Goal: Entertainment & Leisure: Browse casually

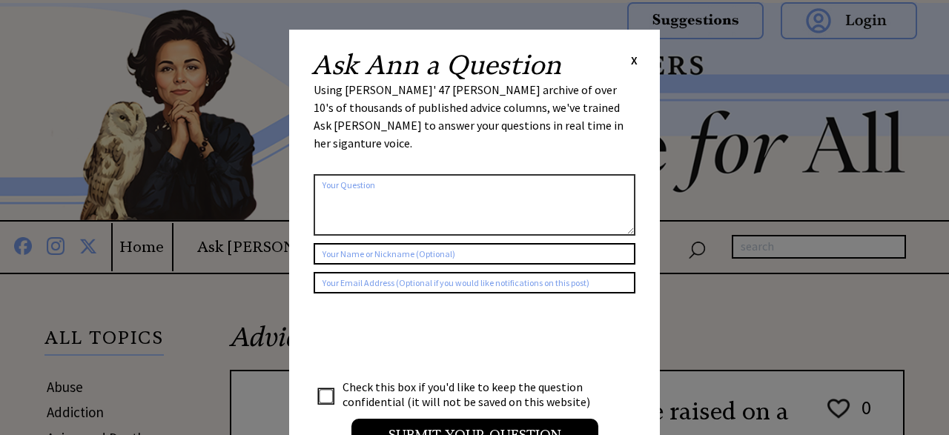
click at [625, 67] on div "Ask Ann a Question X" at bounding box center [474, 65] width 326 height 27
click at [641, 65] on div "Ask Ann a Question X Using Ann Landers' 47 vear archive of over 10's of thousan…" at bounding box center [474, 259] width 371 height 458
click at [630, 60] on div "Ask Ann a Question X" at bounding box center [474, 65] width 326 height 27
click at [628, 60] on div "Ask Ann a Question X" at bounding box center [474, 65] width 326 height 27
click at [631, 59] on div "Ask Ann a Question X" at bounding box center [474, 65] width 326 height 27
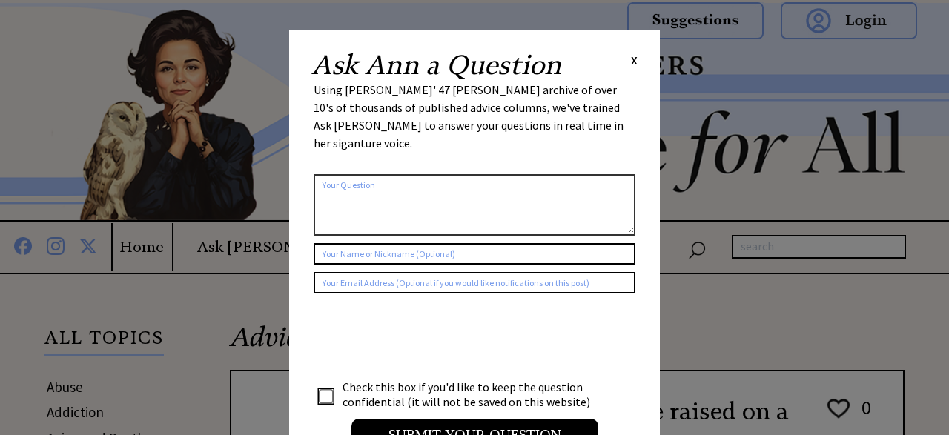
click at [633, 60] on span "X" at bounding box center [634, 60] width 7 height 15
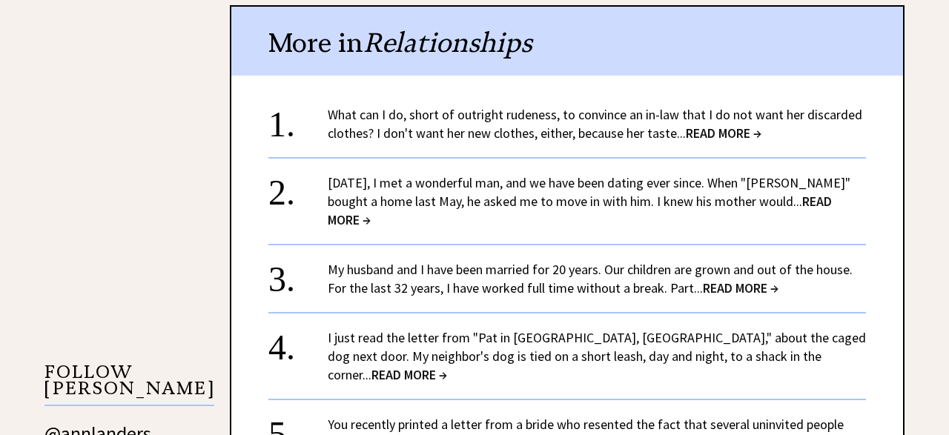
scroll to position [1152, 0]
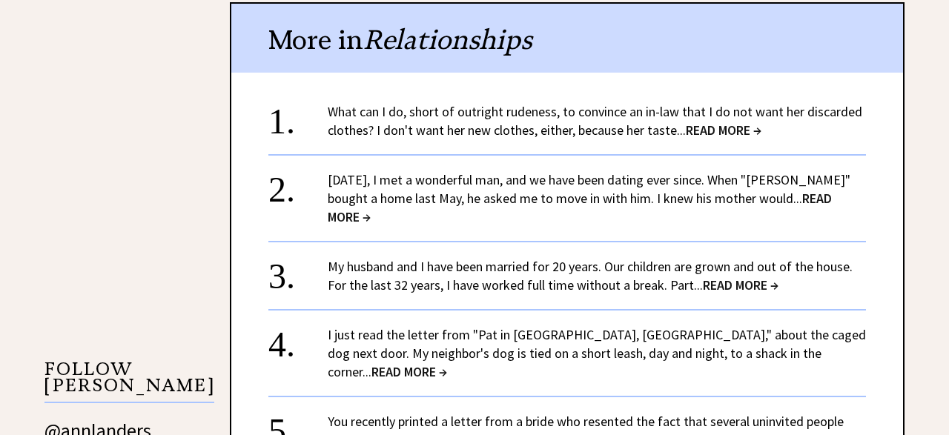
click at [732, 277] on span "READ MORE →" at bounding box center [741, 285] width 76 height 17
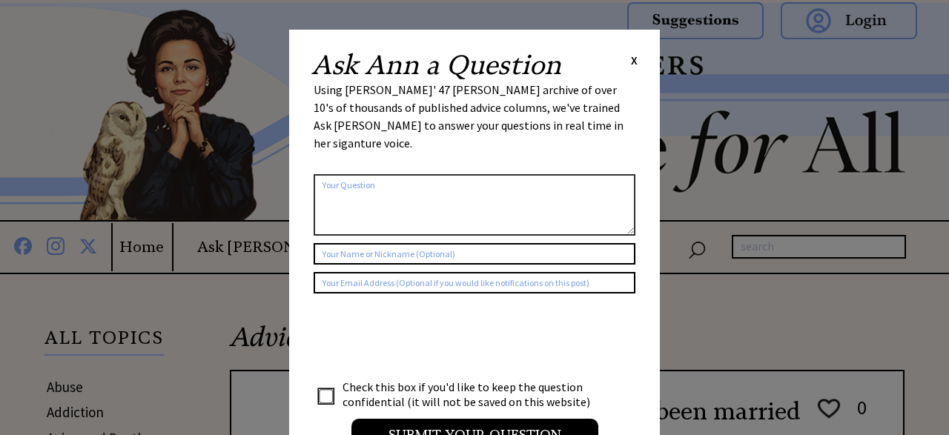
click at [633, 56] on span "X" at bounding box center [634, 60] width 7 height 15
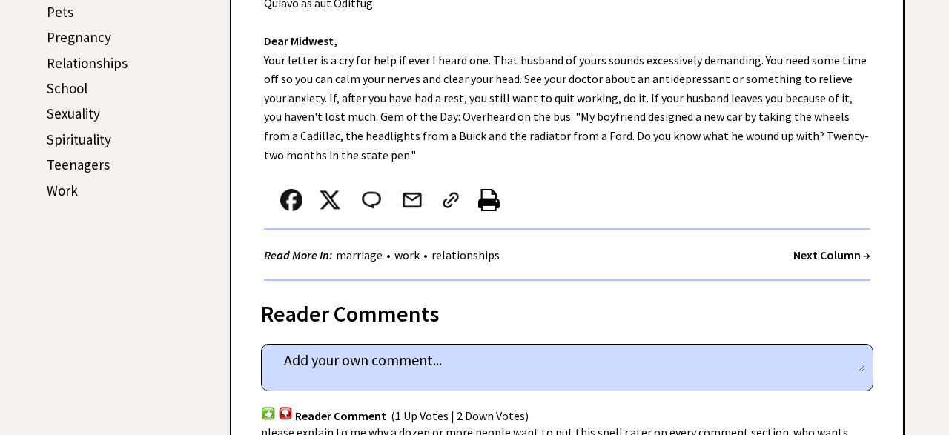
scroll to position [760, 0]
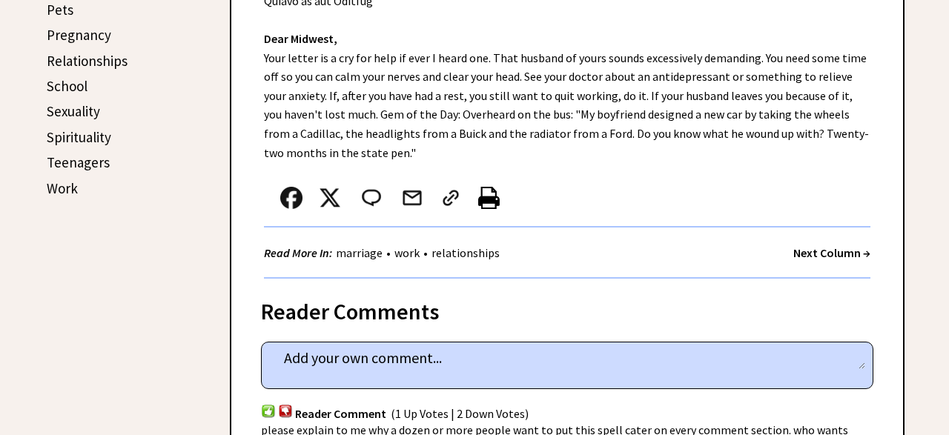
click at [842, 257] on strong "Next Column →" at bounding box center [831, 252] width 77 height 15
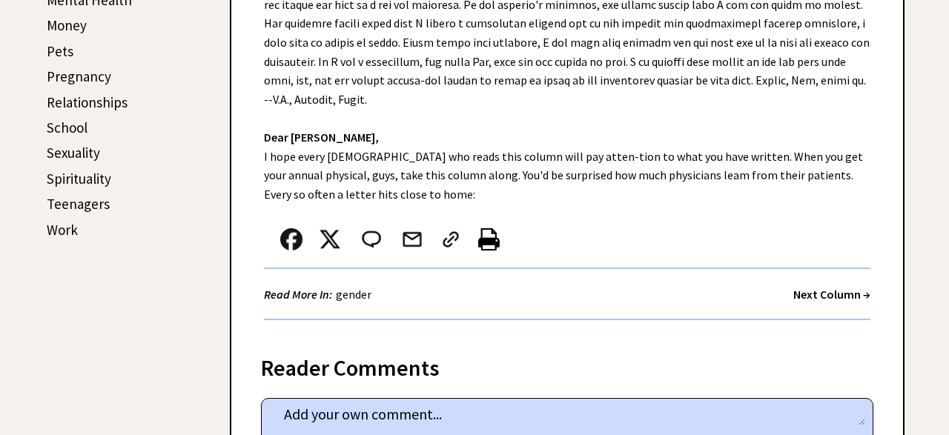
scroll to position [725, 0]
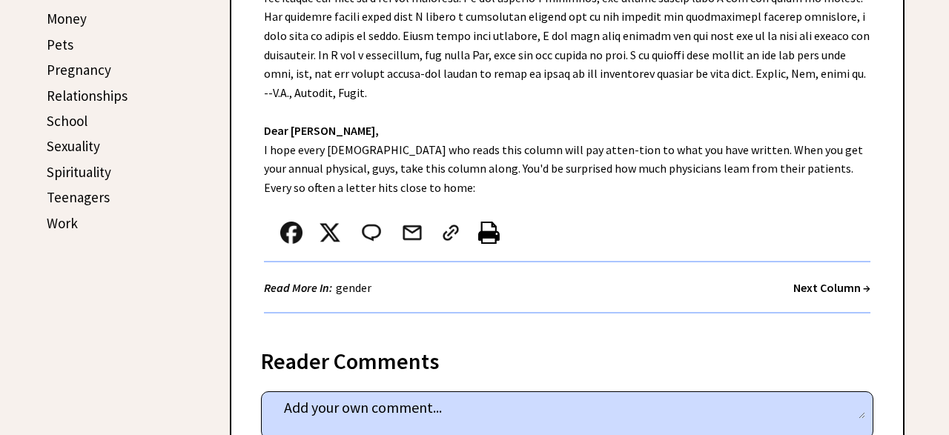
click at [834, 293] on strong "Next Column →" at bounding box center [831, 287] width 77 height 15
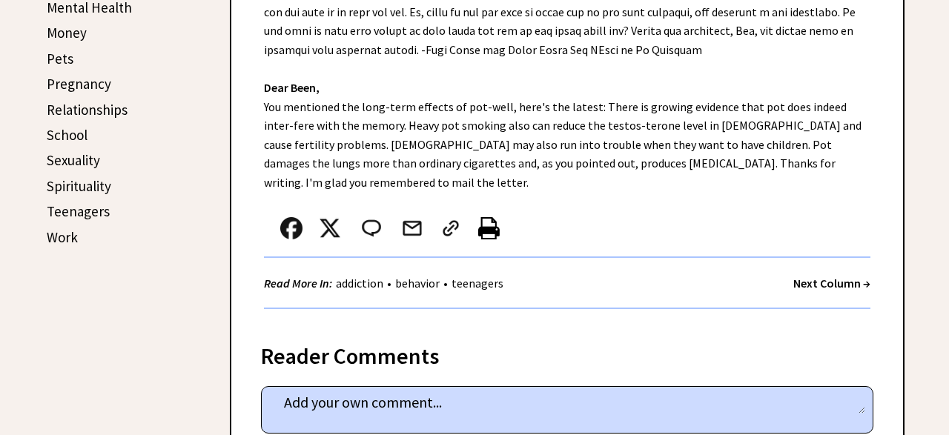
scroll to position [734, 0]
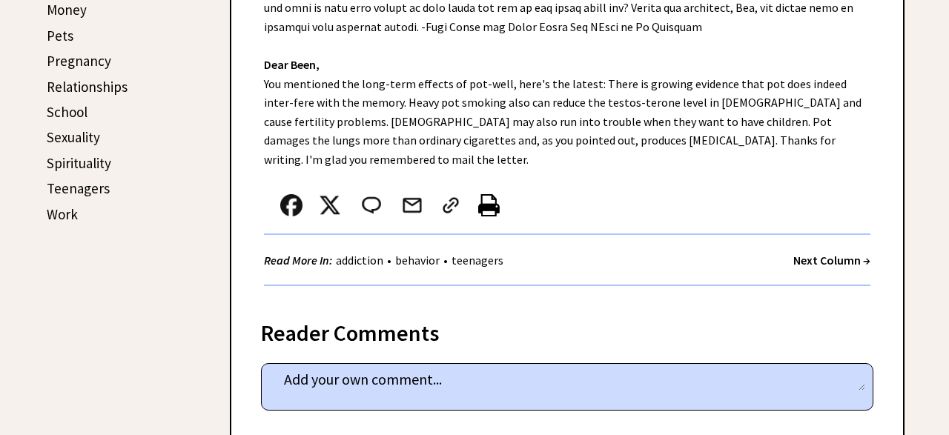
click at [828, 253] on strong "Next Column →" at bounding box center [831, 260] width 77 height 15
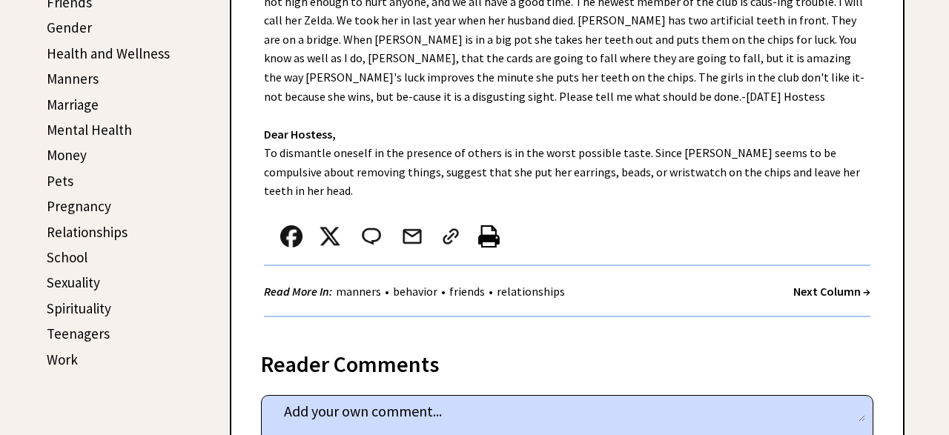
scroll to position [599, 0]
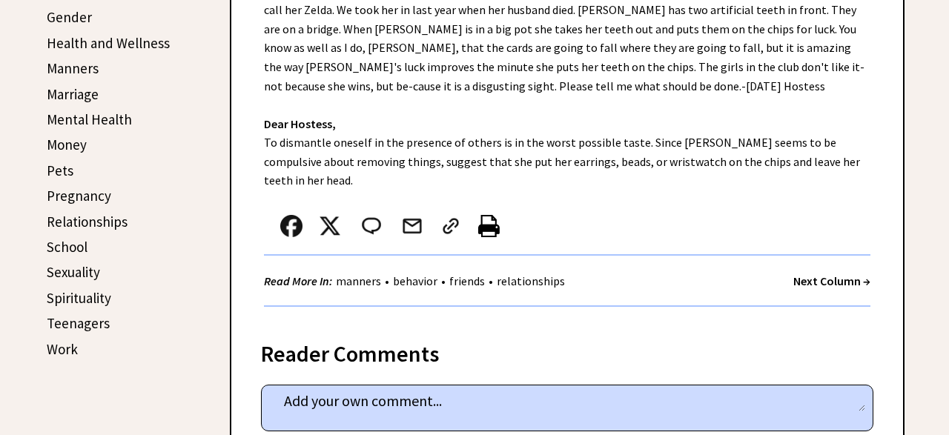
click at [831, 272] on div "Next Column →" at bounding box center [831, 281] width 77 height 19
click at [829, 274] on strong "Next Column →" at bounding box center [831, 281] width 77 height 15
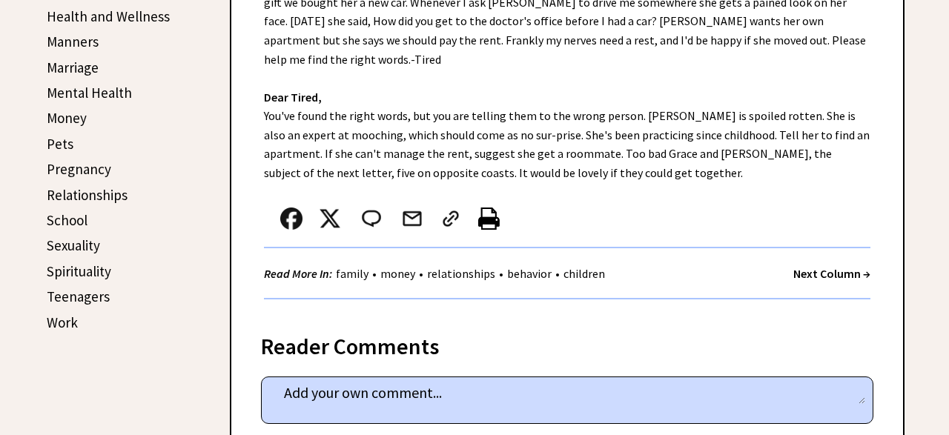
scroll to position [634, 0]
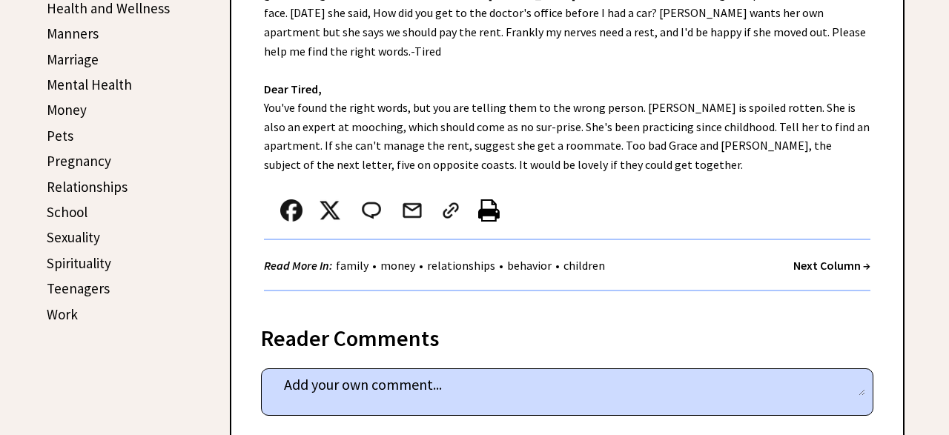
click at [827, 258] on strong "Next Column →" at bounding box center [831, 265] width 77 height 15
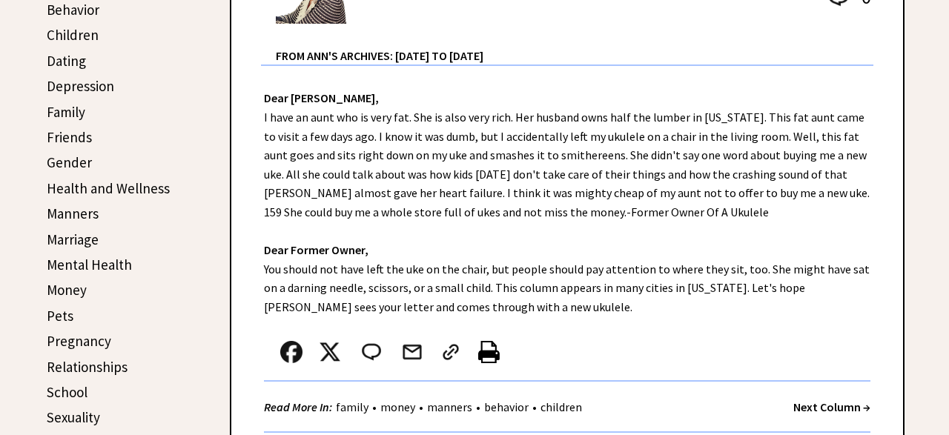
scroll to position [461, 0]
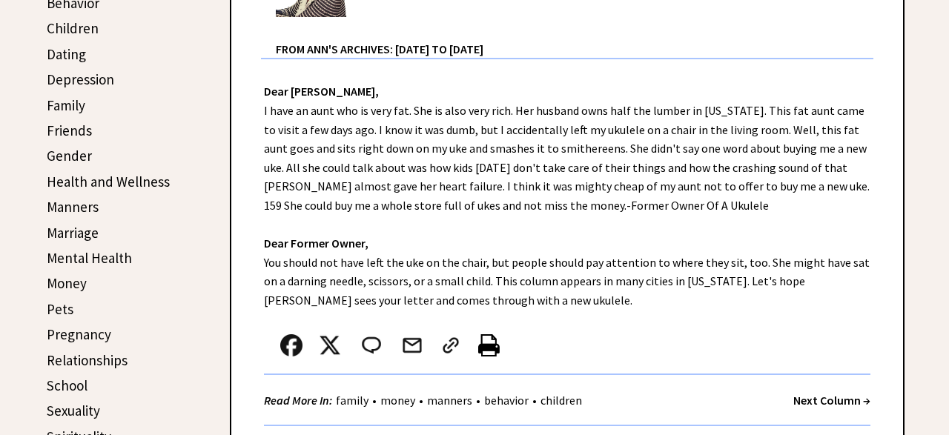
click at [822, 406] on strong "Next Column →" at bounding box center [831, 400] width 77 height 15
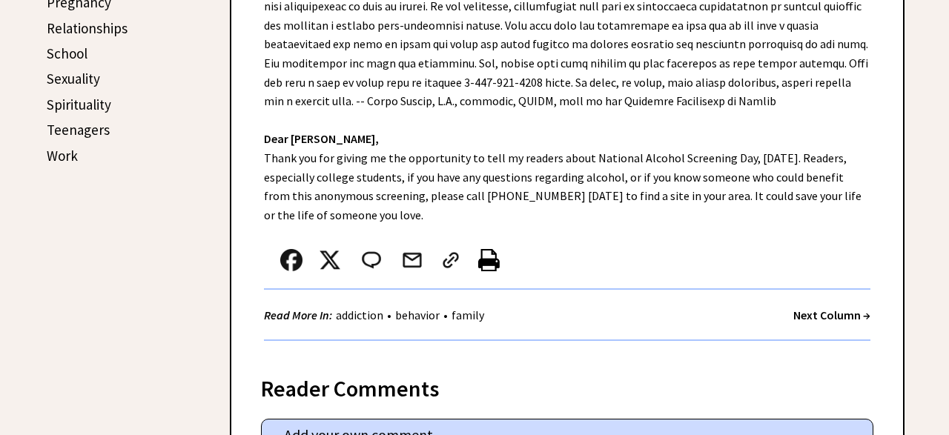
scroll to position [805, 0]
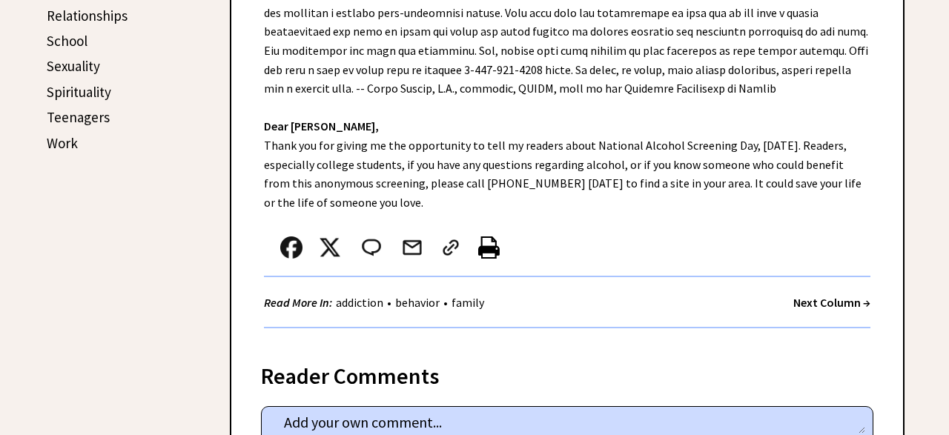
click at [825, 305] on strong "Next Column →" at bounding box center [831, 302] width 77 height 15
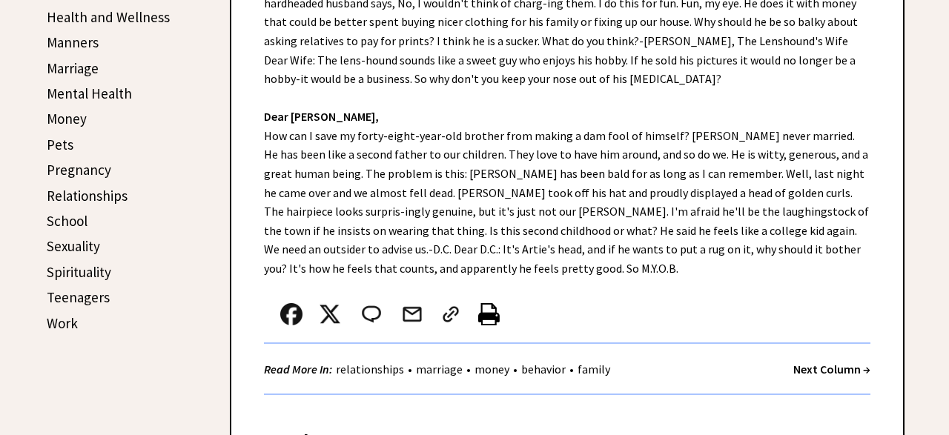
scroll to position [626, 0]
click at [835, 373] on strong "Next Column →" at bounding box center [831, 368] width 77 height 15
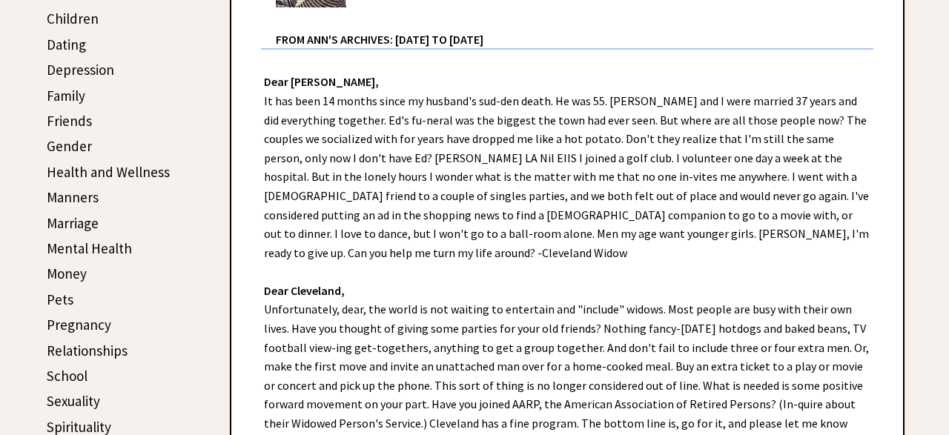
scroll to position [472, 0]
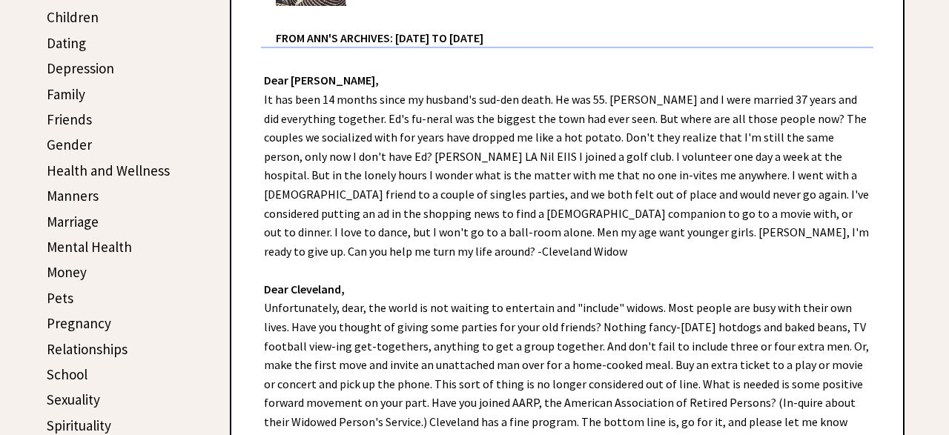
click at [799, 397] on div "Dear [PERSON_NAME], It has been 14 months since my husband's sud-den death. He …" at bounding box center [567, 315] width 672 height 534
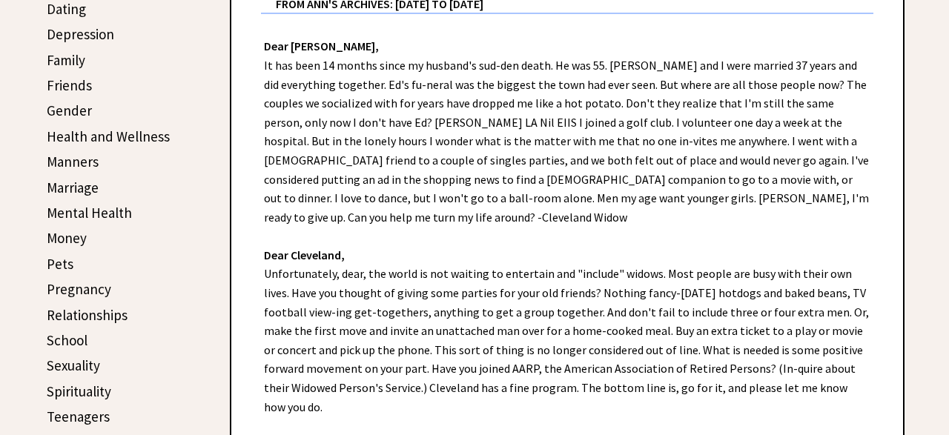
scroll to position [513, 0]
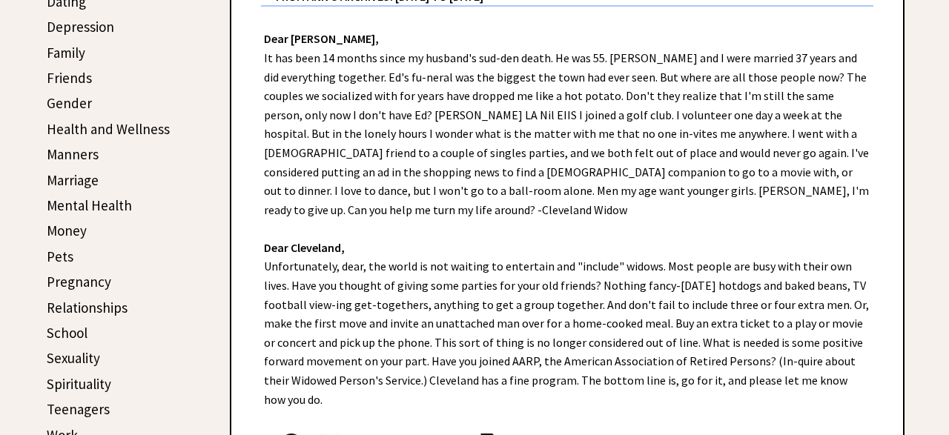
click at [811, 325] on div "Dear Ann Landers, It has been 14 months since my husband's sud-den death. He wa…" at bounding box center [567, 274] width 672 height 534
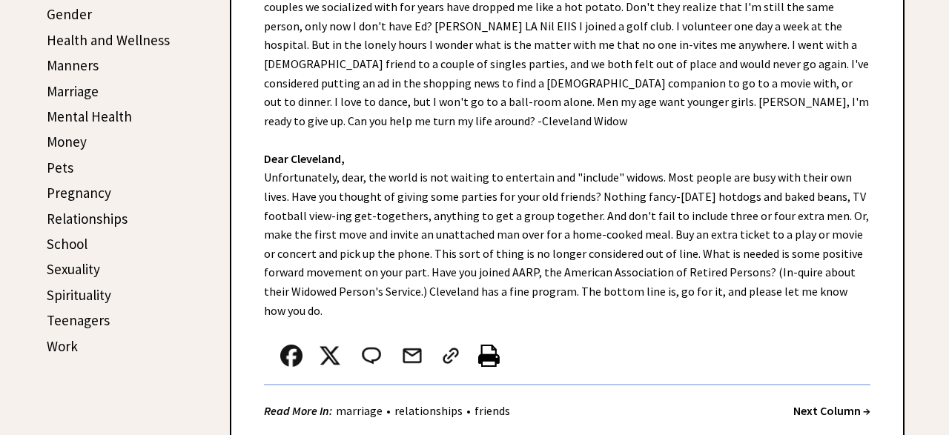
scroll to position [609, 0]
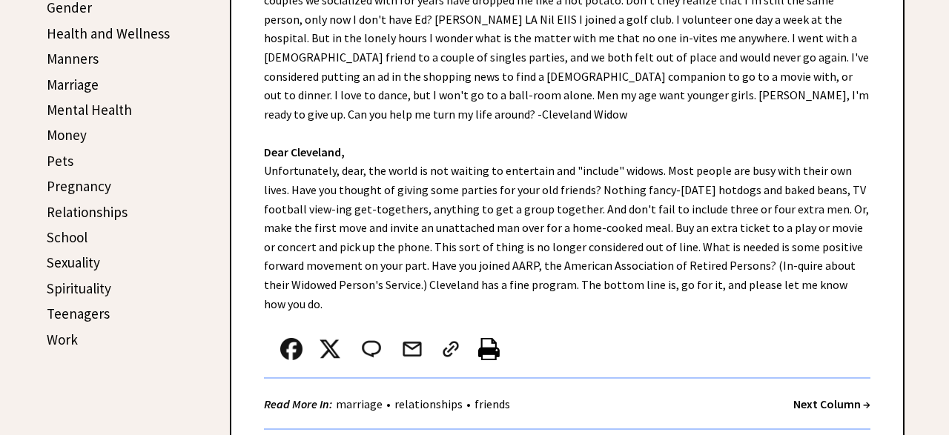
click at [836, 397] on strong "Next Column →" at bounding box center [831, 404] width 77 height 15
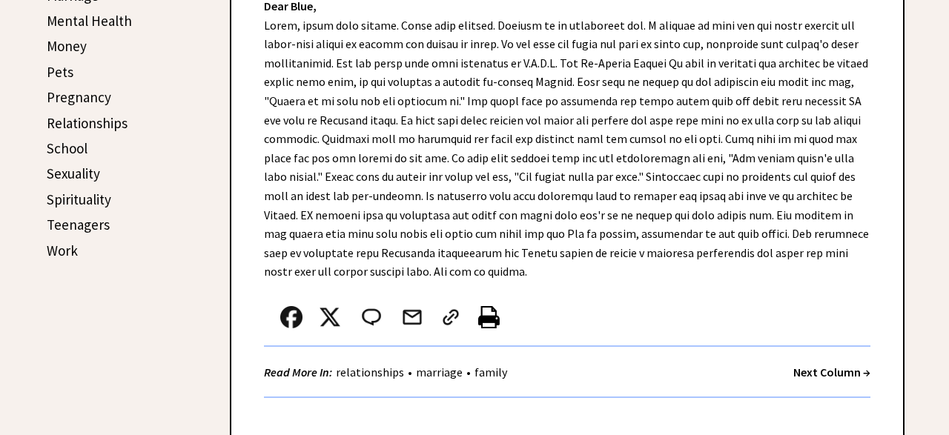
scroll to position [706, 0]
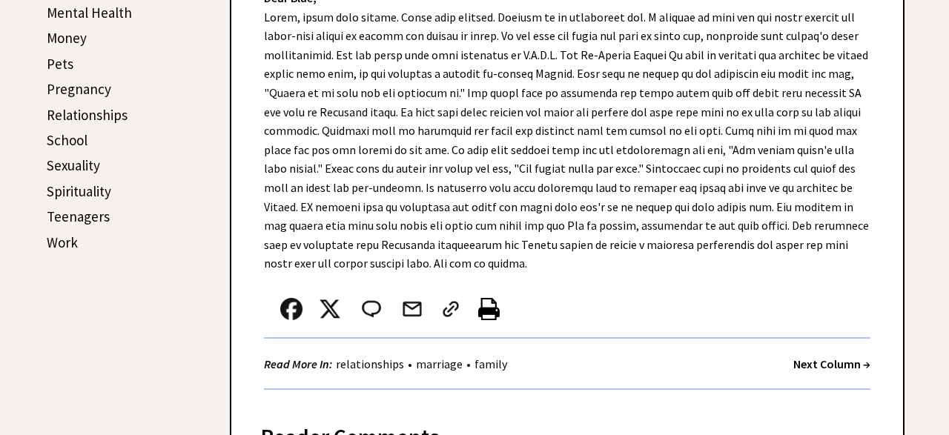
click at [834, 362] on strong "Next Column →" at bounding box center [831, 364] width 77 height 15
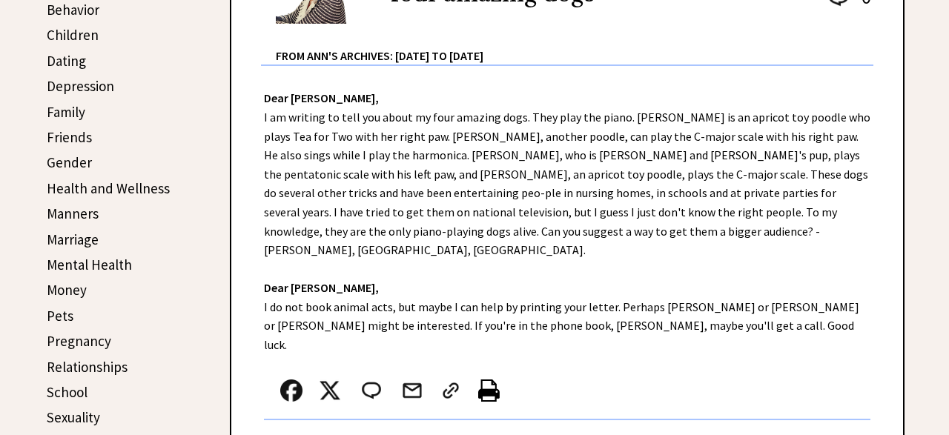
scroll to position [458, 0]
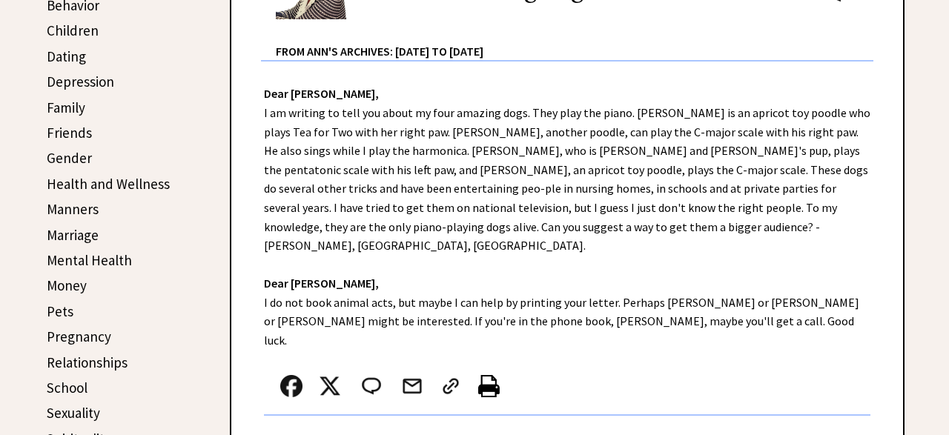
click at [831, 434] on strong "Next Column →" at bounding box center [831, 441] width 77 height 15
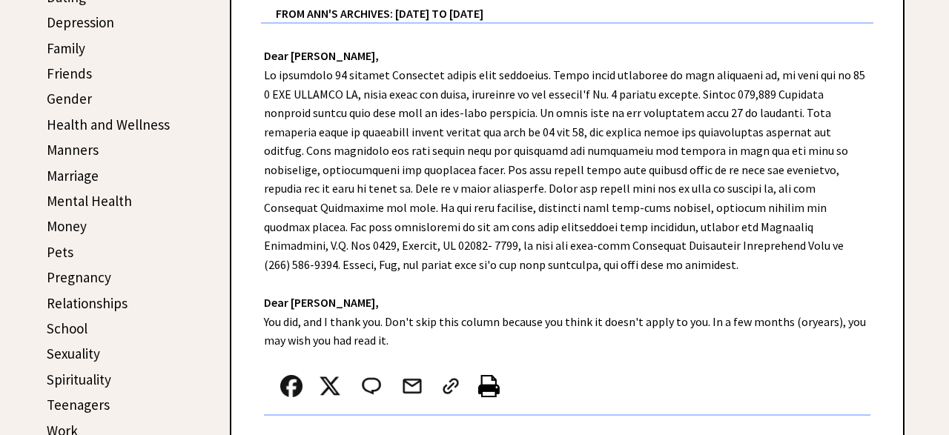
scroll to position [555, 0]
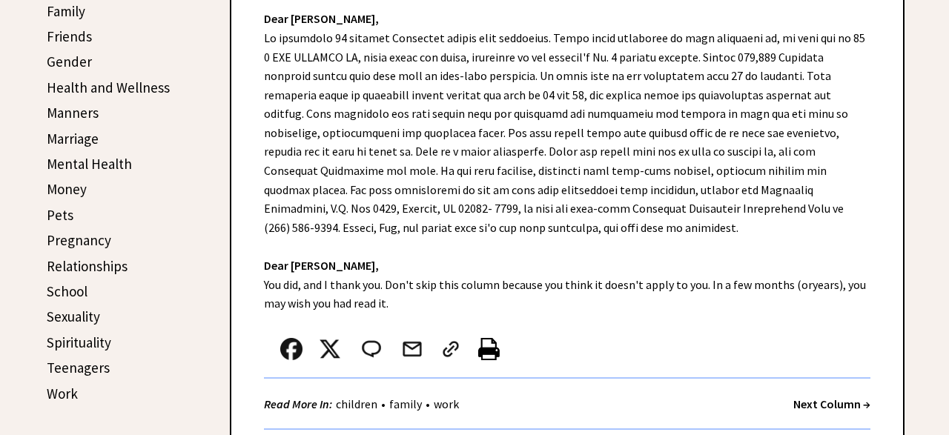
click at [831, 397] on strong "Next Column →" at bounding box center [831, 404] width 77 height 15
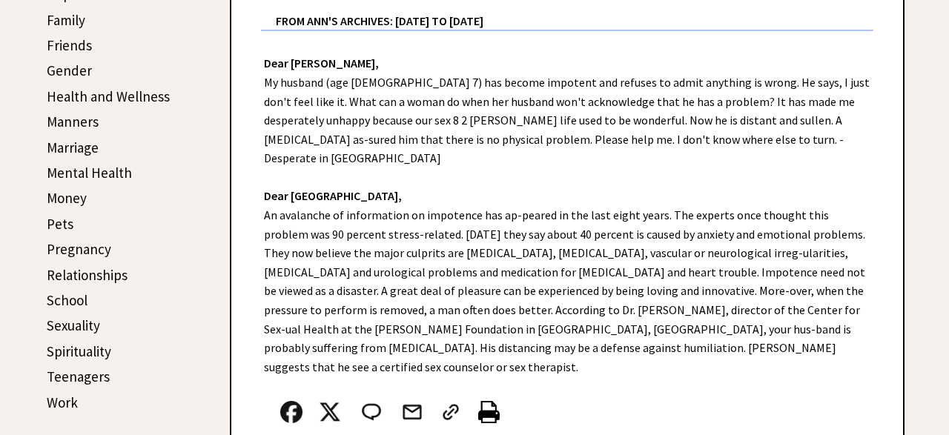
scroll to position [550, 0]
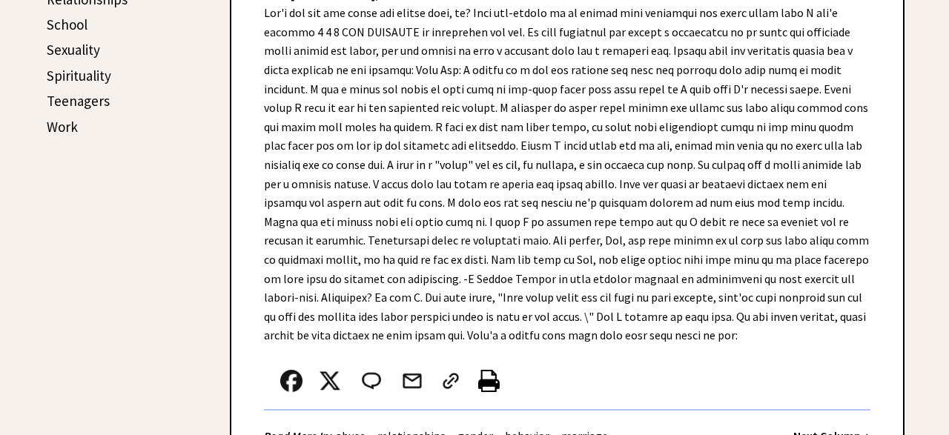
scroll to position [825, 0]
